Goal: Task Accomplishment & Management: Complete application form

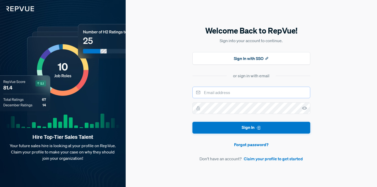
click at [210, 95] on input "email" at bounding box center [251, 93] width 118 height 12
type input "[PERSON_NAME][EMAIL_ADDRESS][DOMAIN_NAME]"
click at [253, 159] on link "Claim your profile to get started" at bounding box center [273, 158] width 59 height 6
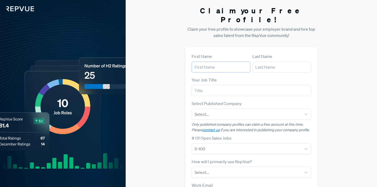
click at [210, 61] on input "text" at bounding box center [221, 66] width 59 height 11
type input "[PERSON_NAME]"
click at [217, 85] on input "text" at bounding box center [251, 90] width 119 height 11
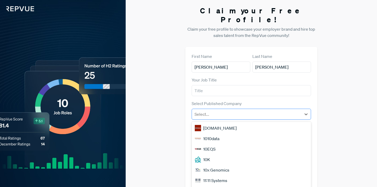
click at [216, 110] on div at bounding box center [246, 113] width 104 height 7
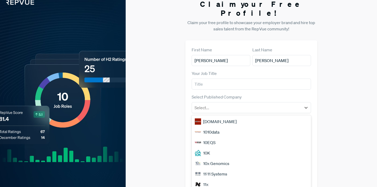
click at [159, 104] on div "Claim your Free Profile! Claim your free profile to showcase your employer bran…" at bounding box center [251, 124] width 251 height 263
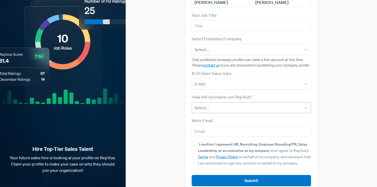
scroll to position [68, 0]
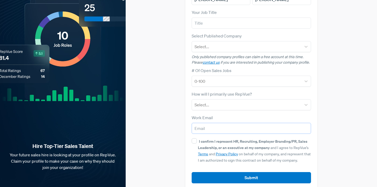
click at [213, 123] on input "email" at bounding box center [251, 128] width 119 height 11
type input "[PERSON_NAME][EMAIL_ADDRESS][DOMAIN_NAME]"
click at [170, 113] on div "Claim your Free Profile! Claim your free profile to showcase your employer bran…" at bounding box center [251, 63] width 251 height 263
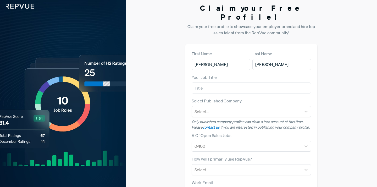
scroll to position [0, 0]
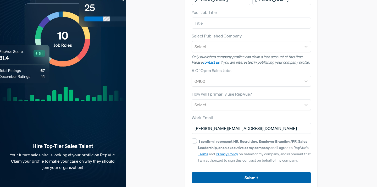
click at [257, 172] on button "Submit" at bounding box center [251, 177] width 119 height 11
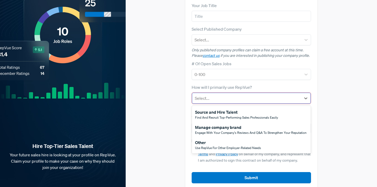
click at [229, 94] on div "Select..." at bounding box center [246, 97] width 109 height 9
click at [216, 145] on span "Use RepVue for other employer-related needs" at bounding box center [228, 147] width 66 height 4
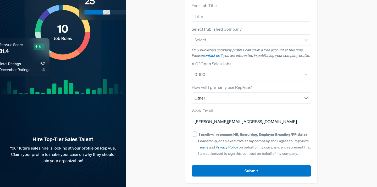
scroll to position [68, 0]
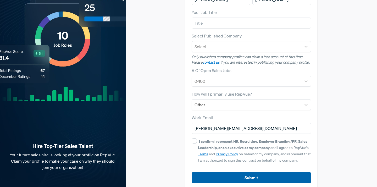
click at [236, 172] on button "Submit" at bounding box center [251, 177] width 119 height 11
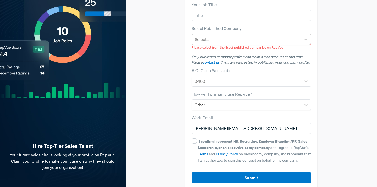
click at [209, 36] on div at bounding box center [247, 39] width 104 height 7
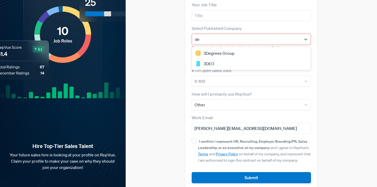
type input "dex"
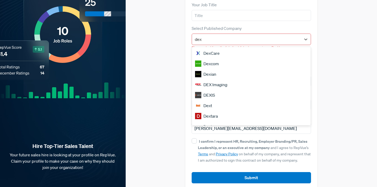
click at [211, 100] on div "Dext" at bounding box center [251, 105] width 119 height 10
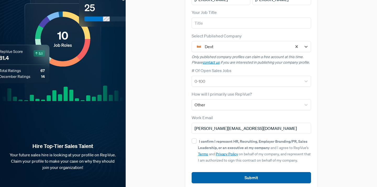
click at [238, 172] on button "Submit" at bounding box center [251, 177] width 119 height 11
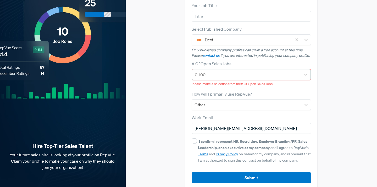
click at [227, 71] on div at bounding box center [247, 74] width 104 height 7
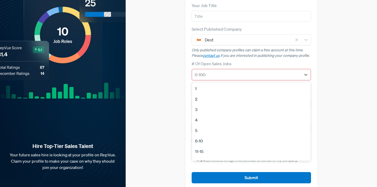
scroll to position [49, 0]
click at [211, 149] on div "No Open Sales Jobs" at bounding box center [251, 154] width 119 height 10
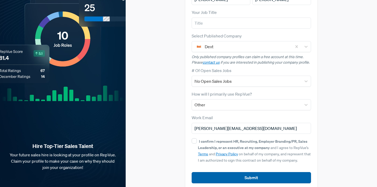
click at [249, 173] on button "Submit" at bounding box center [251, 177] width 119 height 11
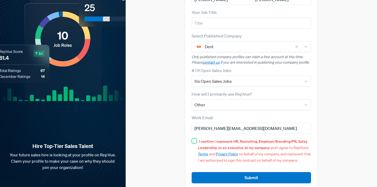
click at [195, 138] on input "I confirm I represent HR, Recruiting, Employer Branding/PR, Sales Leadership, o…" at bounding box center [194, 140] width 5 height 5
checkbox input "true"
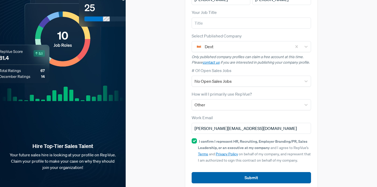
click at [234, 172] on button "Submit" at bounding box center [251, 177] width 119 height 11
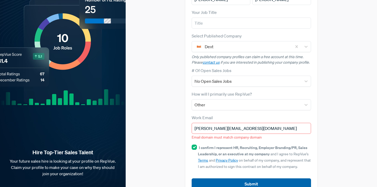
scroll to position [74, 0]
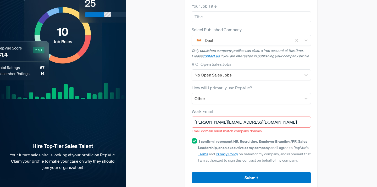
drag, startPoint x: 259, startPoint y: 114, endPoint x: 175, endPoint y: 108, distance: 84.4
click at [175, 108] on div "Claim your Free Profile! Claim your free profile to showcase your employer bran…" at bounding box center [251, 60] width 251 height 269
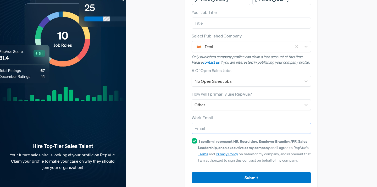
scroll to position [0, 0]
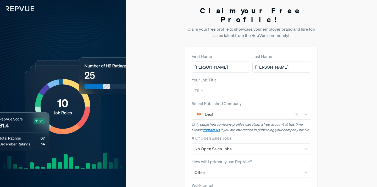
click at [18, 7] on img at bounding box center [17, 5] width 34 height 11
